Goal: Information Seeking & Learning: Learn about a topic

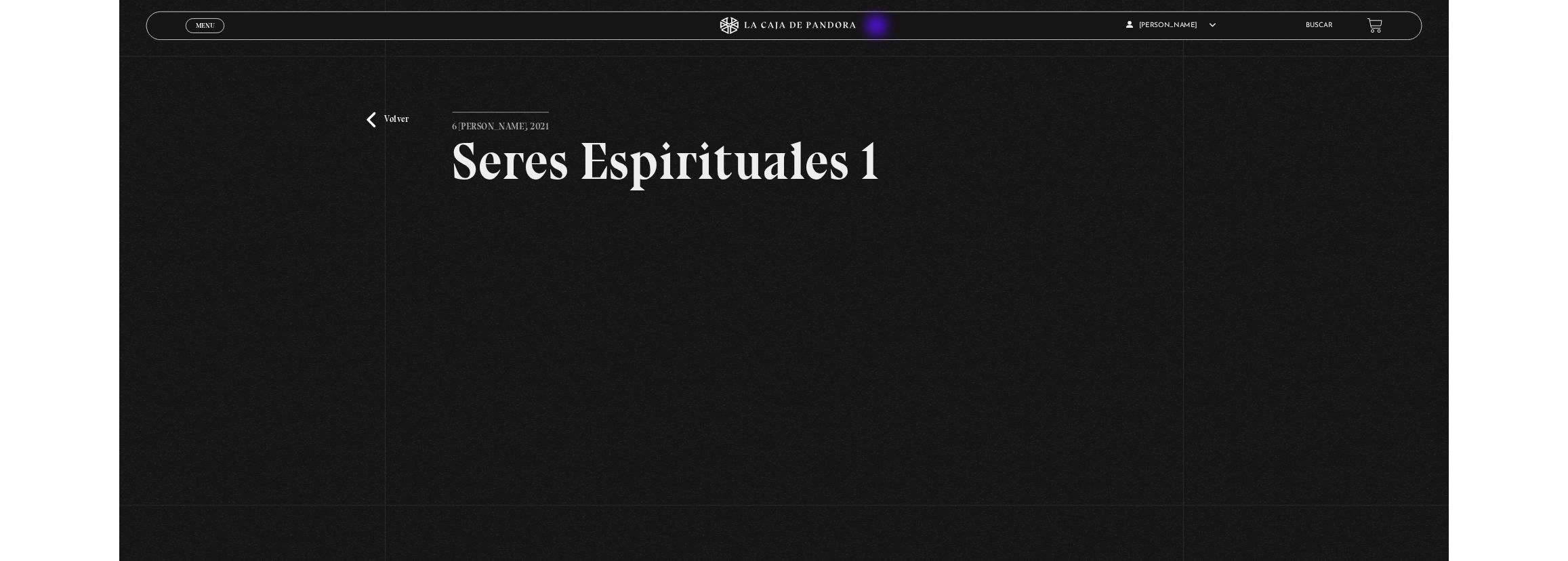
scroll to position [185, 0]
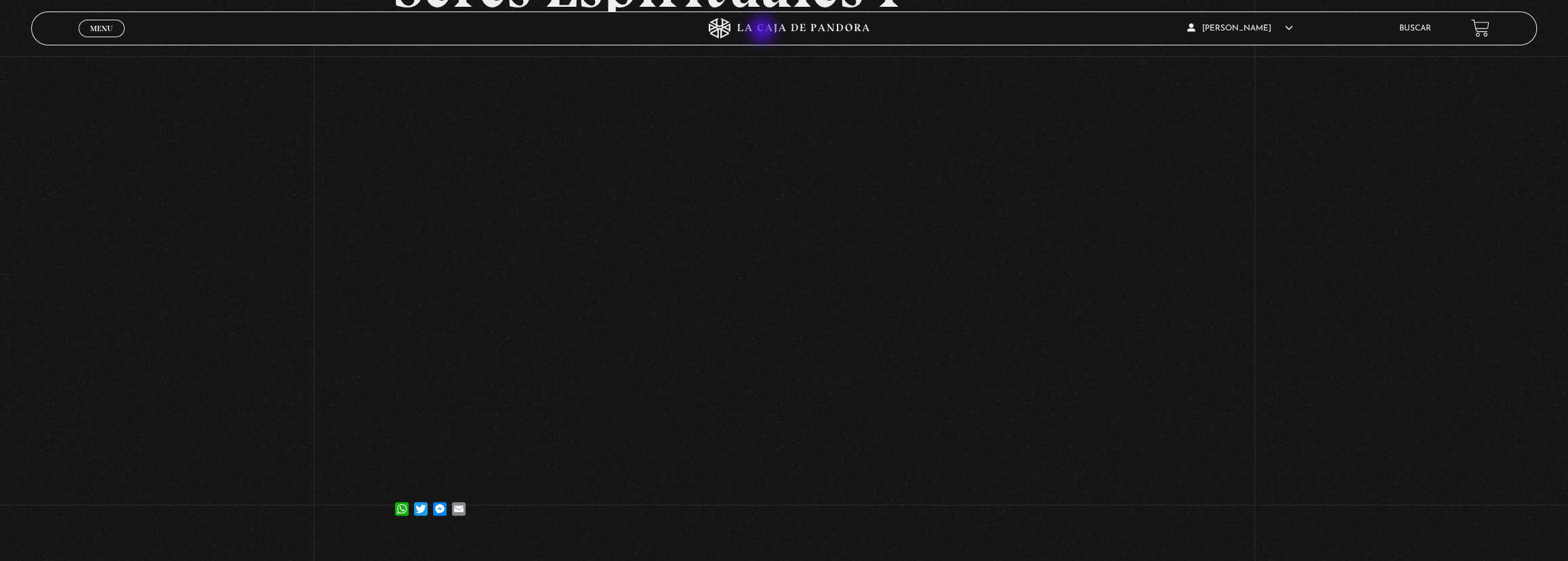
click at [763, 31] on icon at bounding box center [784, 28] width 470 height 20
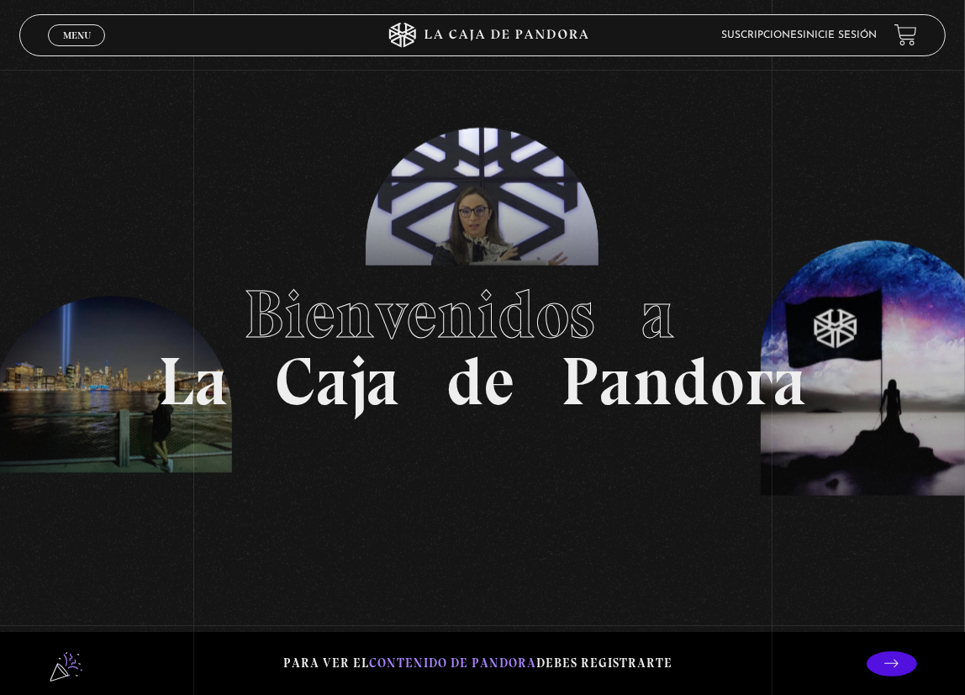
click at [87, 34] on span "Menu" at bounding box center [77, 35] width 28 height 10
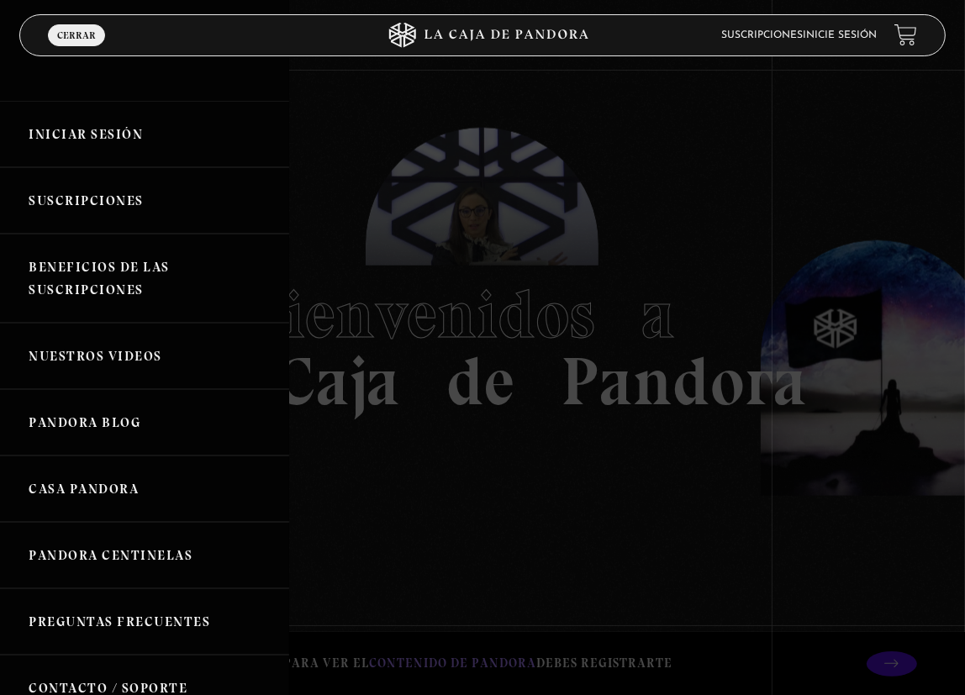
click at [114, 121] on link "Iniciar Sesión" at bounding box center [144, 134] width 289 height 66
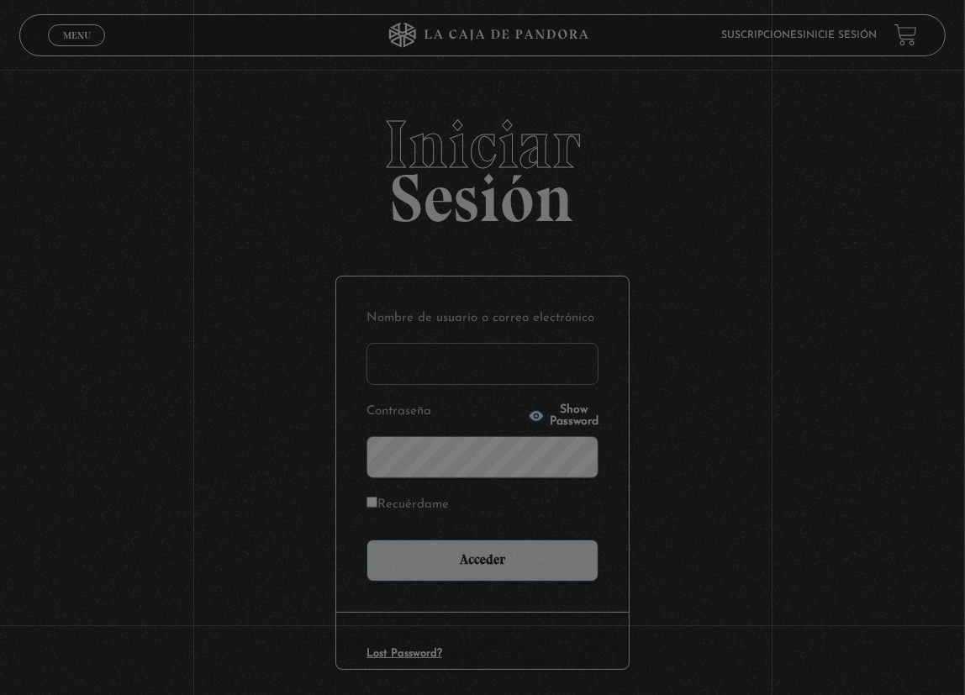
type input "lisbethfelixpaulino"
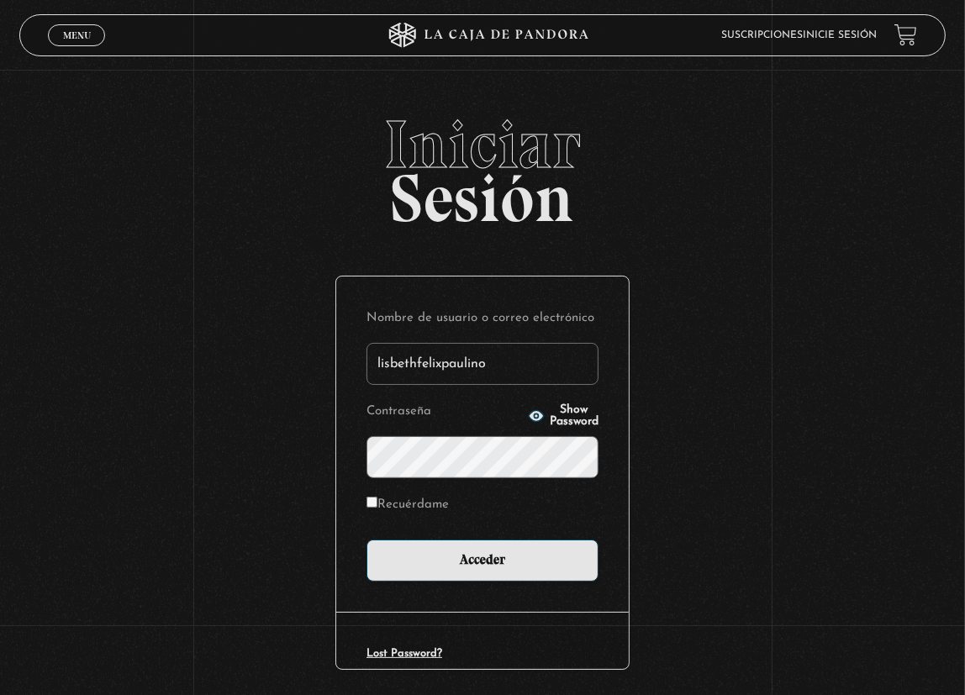
click at [409, 509] on label "Recuérdame" at bounding box center [408, 504] width 82 height 23
click at [377, 508] on input "Recuérdame" at bounding box center [372, 502] width 11 height 11
checkbox input "true"
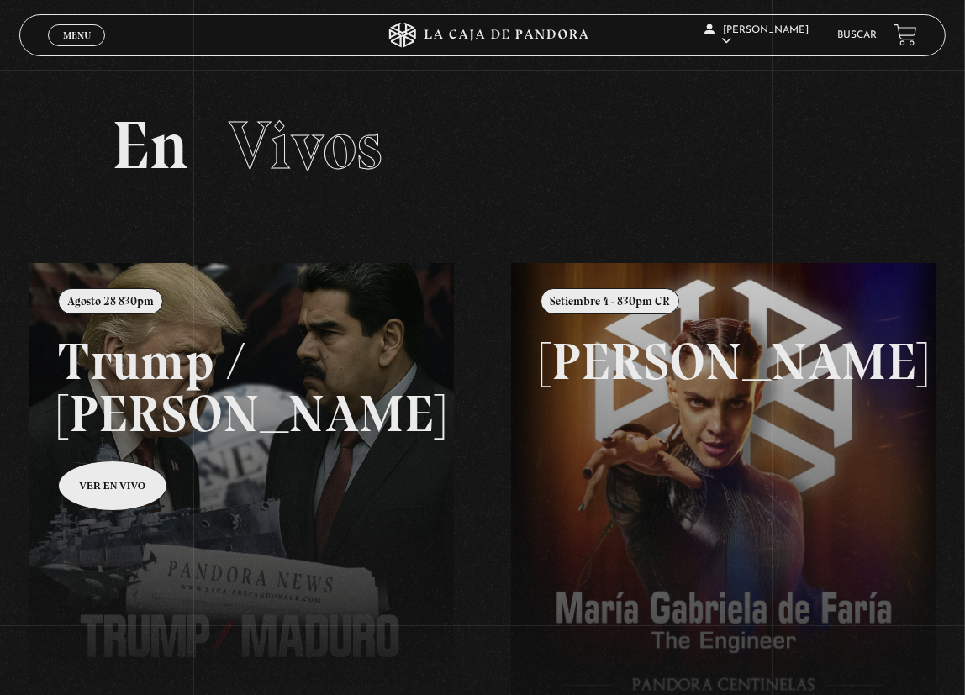
drag, startPoint x: 56, startPoint y: 20, endPoint x: 64, endPoint y: 31, distance: 13.3
click at [56, 20] on div "Menu Cerrar" at bounding box center [192, 35] width 289 height 40
click at [71, 37] on span "Menu" at bounding box center [77, 35] width 28 height 10
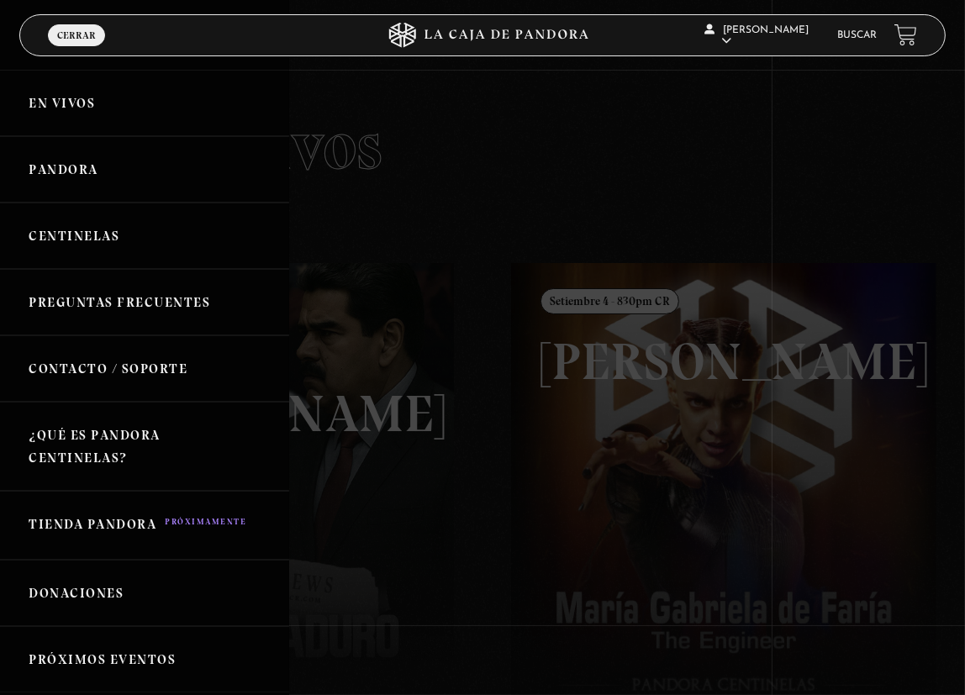
click at [114, 226] on link "Centinelas" at bounding box center [144, 236] width 289 height 66
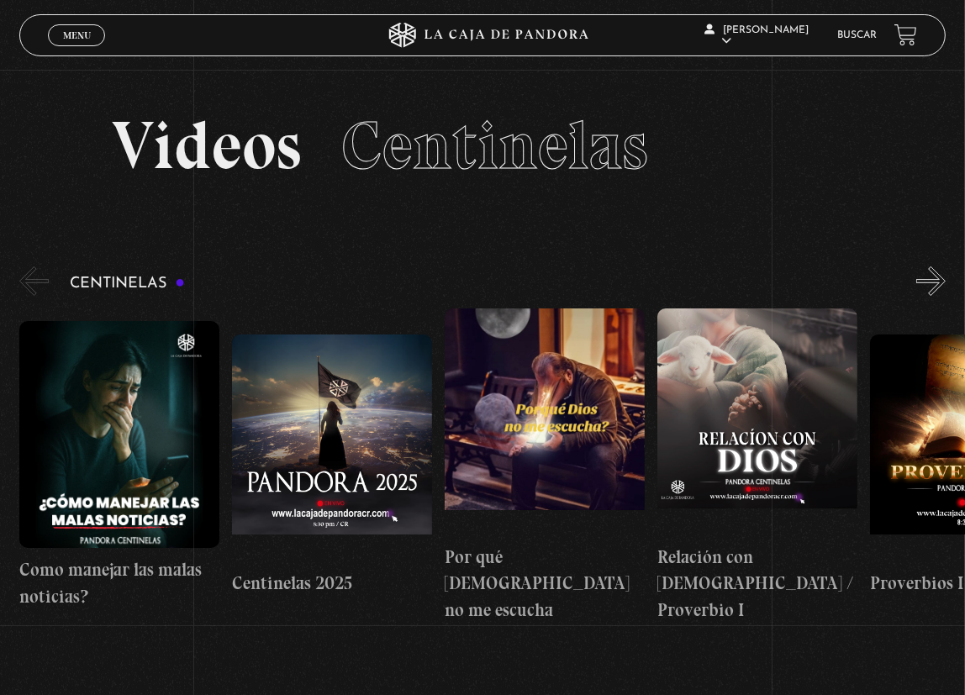
click at [874, 31] on link "Buscar" at bounding box center [858, 35] width 40 height 10
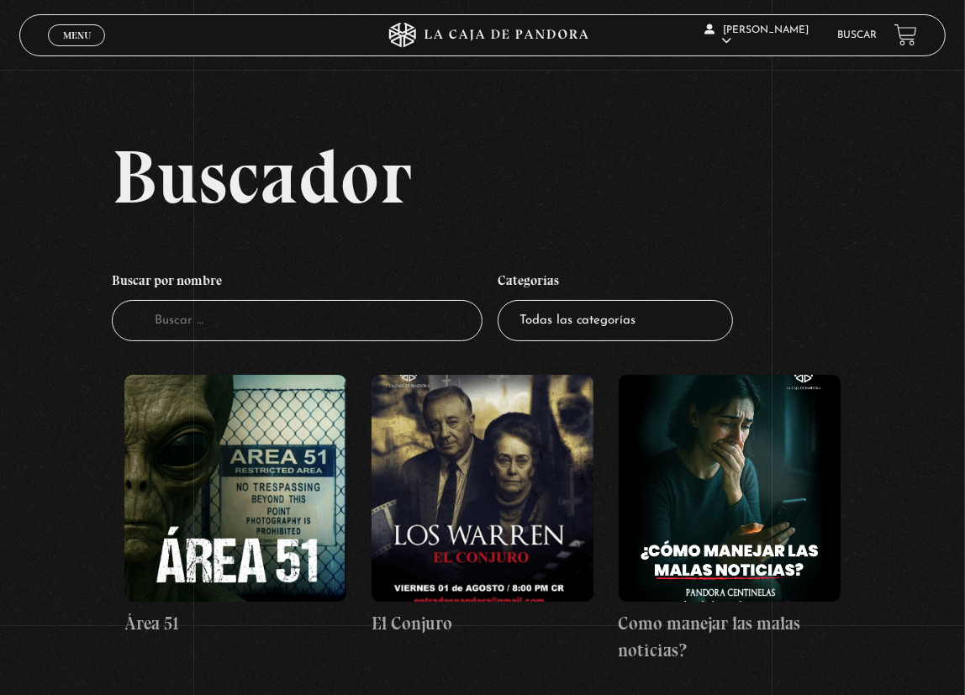
click at [287, 321] on input "Buscador" at bounding box center [297, 320] width 371 height 41
type input "seres"
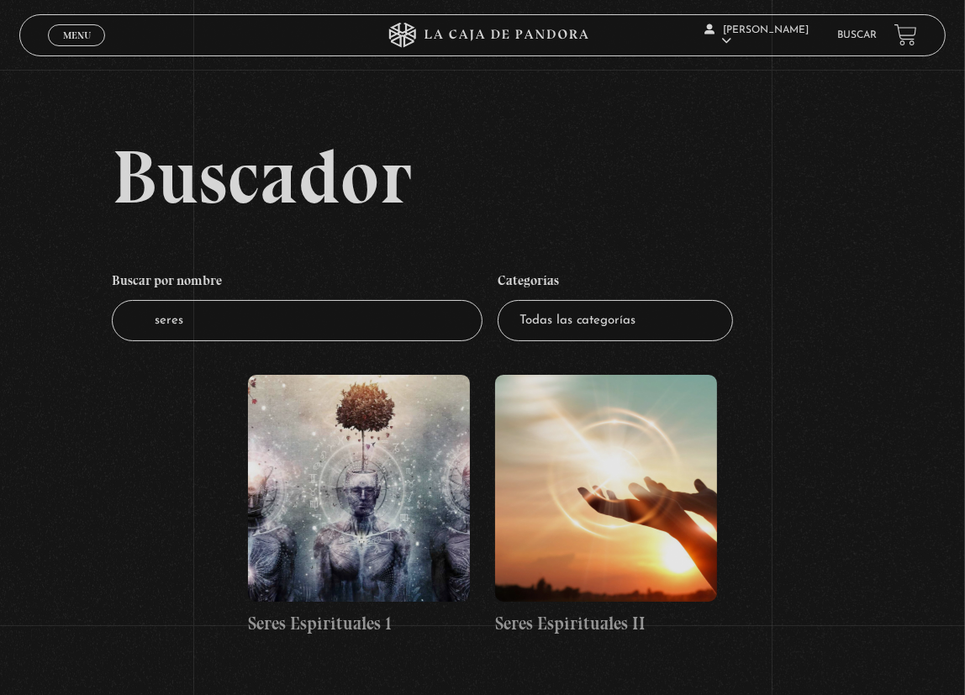
click at [597, 506] on figure at bounding box center [606, 488] width 223 height 227
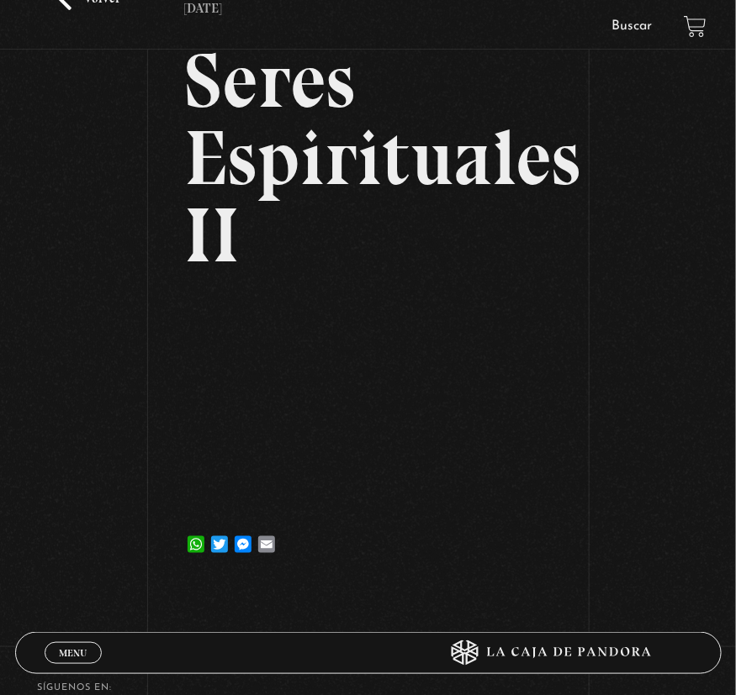
scroll to position [152, 0]
